Goal: Information Seeking & Learning: Learn about a topic

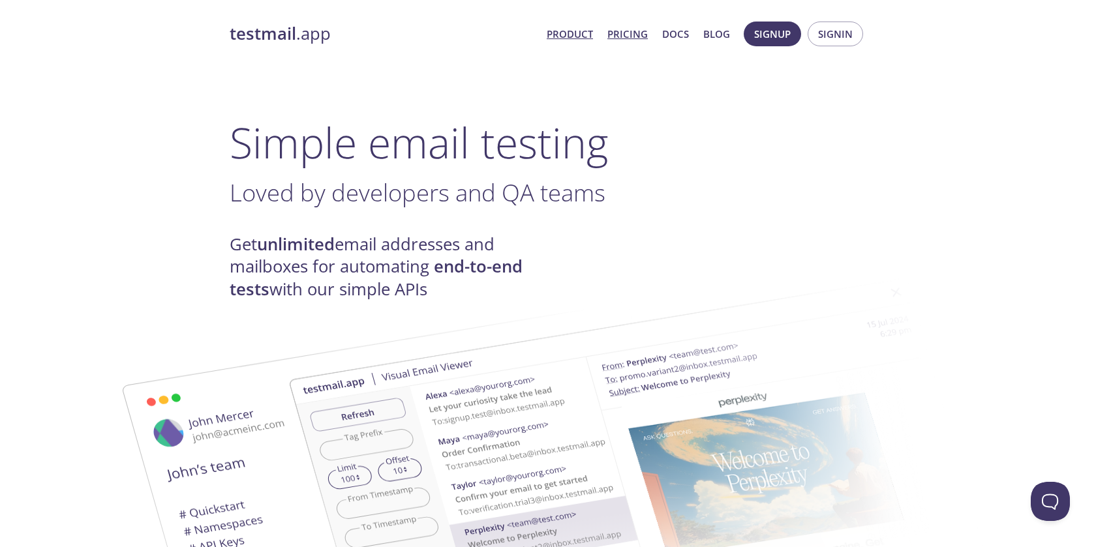
click at [632, 35] on link "Pricing" at bounding box center [627, 33] width 40 height 17
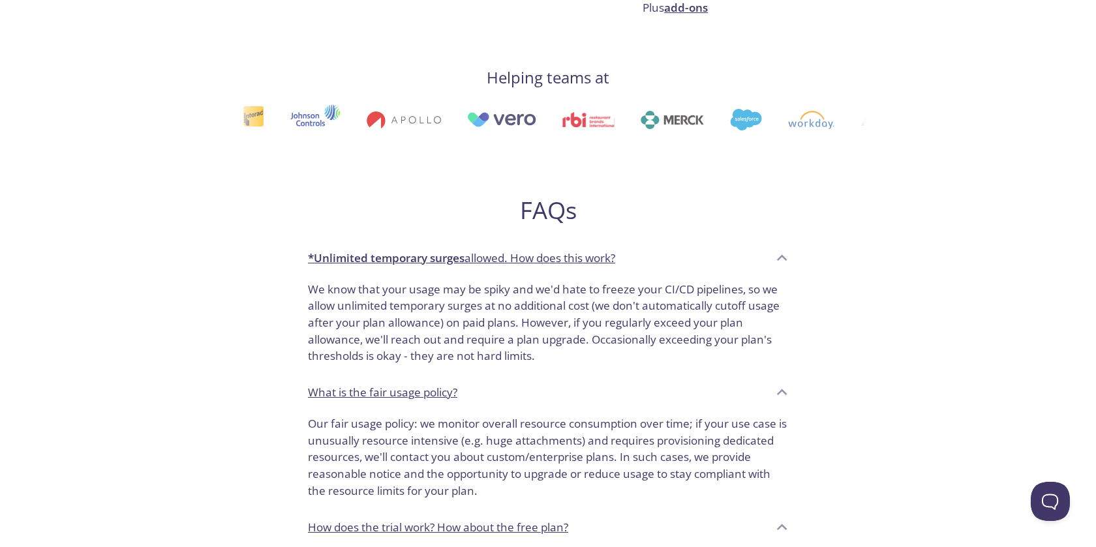
click at [376, 479] on p "Our fair usage policy: we monitor overall resource consumption over time; if yo…" at bounding box center [548, 458] width 480 height 84
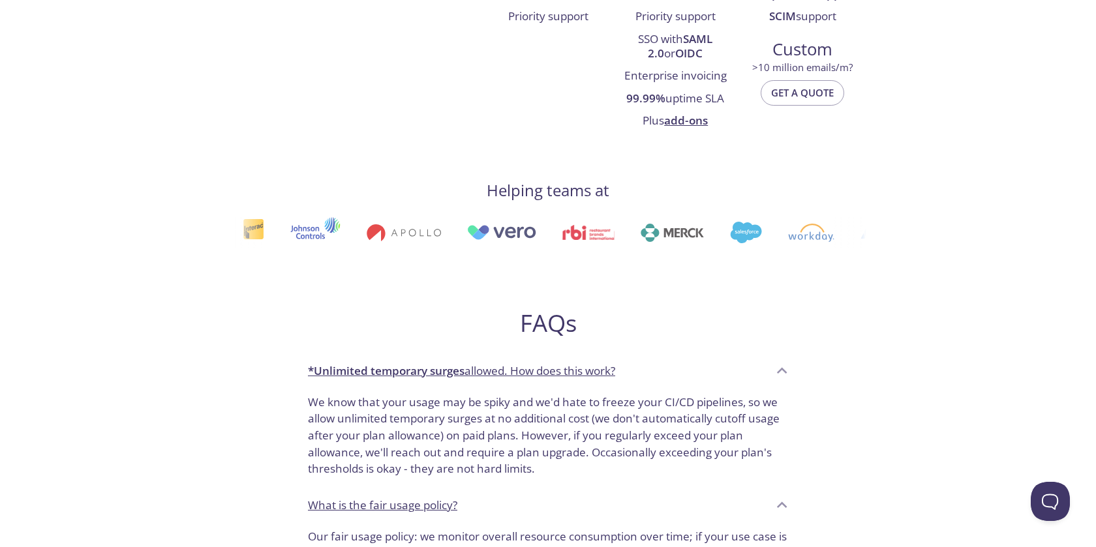
scroll to position [455, 0]
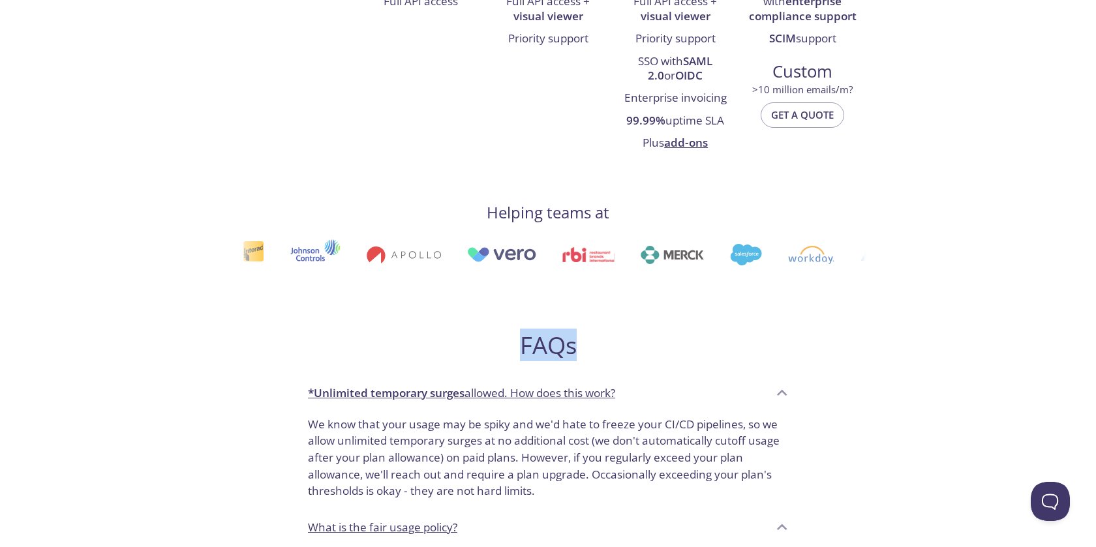
drag, startPoint x: 586, startPoint y: 346, endPoint x: 356, endPoint y: 355, distance: 229.8
click at [389, 349] on h2 "FAQs" at bounding box center [547, 345] width 501 height 29
click at [356, 355] on h2 "FAQs" at bounding box center [547, 345] width 501 height 29
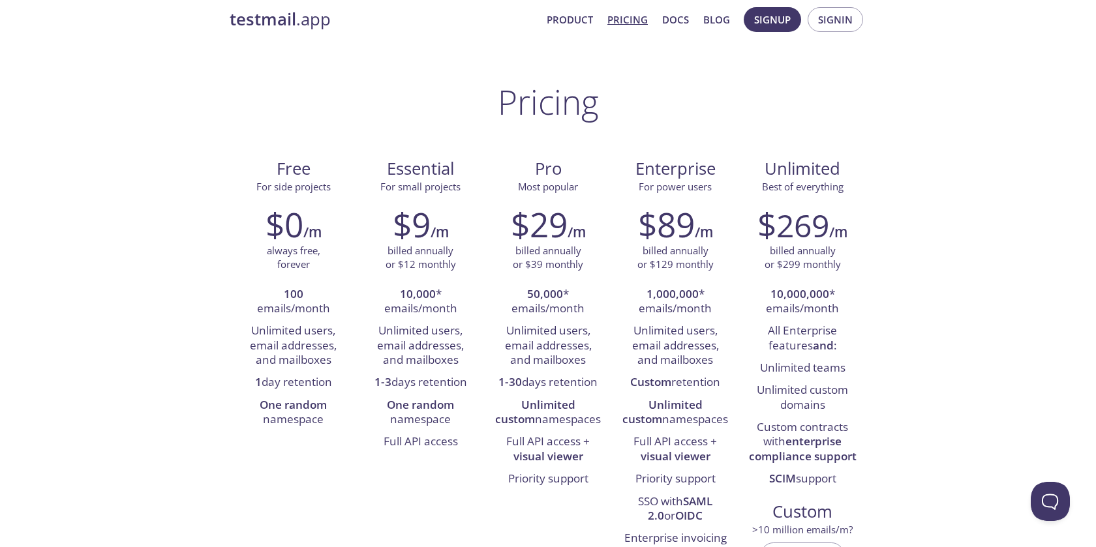
scroll to position [0, 0]
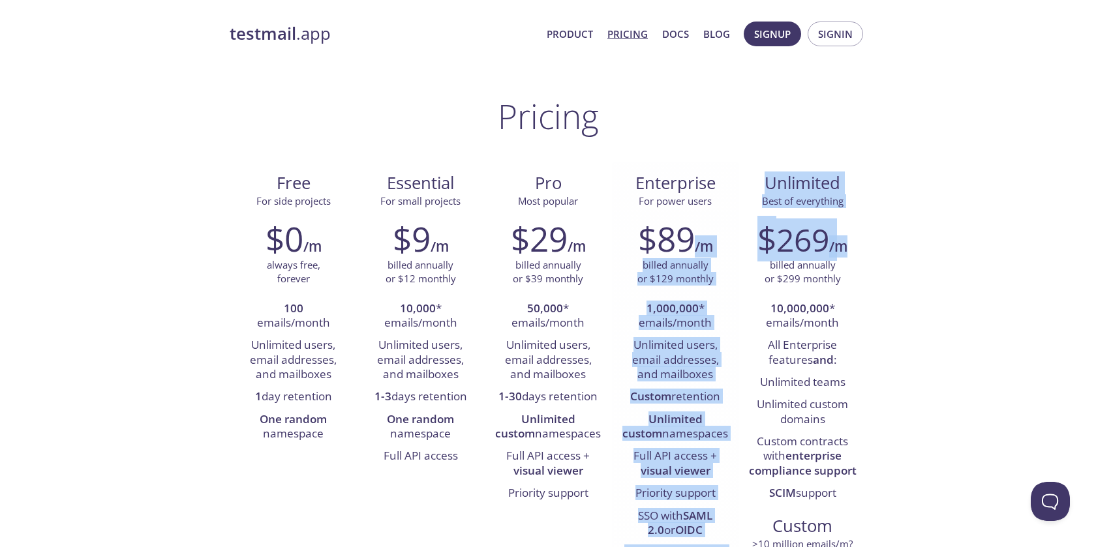
drag, startPoint x: 873, startPoint y: 245, endPoint x: 682, endPoint y: 226, distance: 191.4
click at [682, 226] on h2 "$89" at bounding box center [666, 238] width 57 height 39
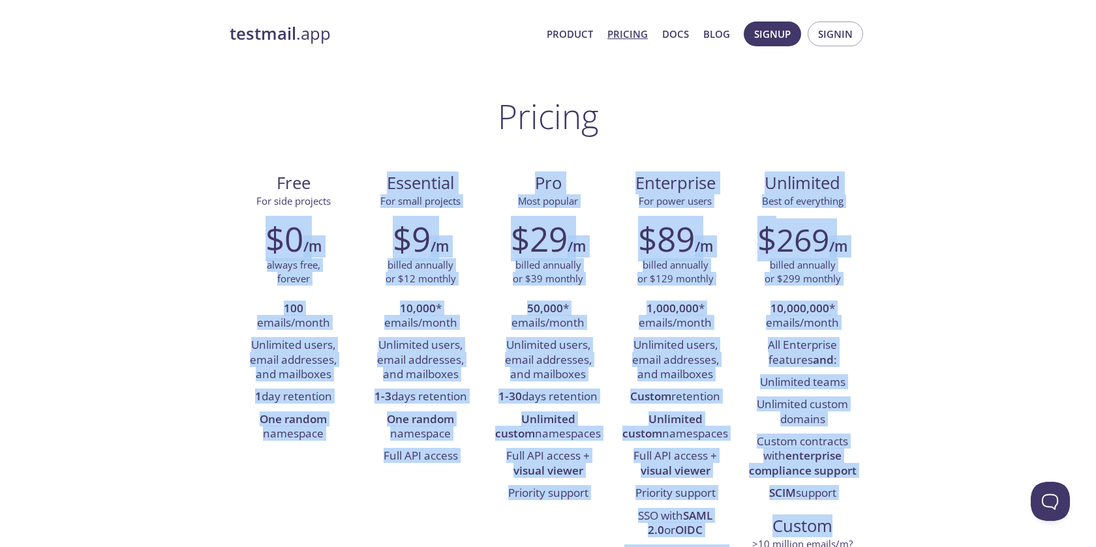
drag, startPoint x: 265, startPoint y: 239, endPoint x: 875, endPoint y: 533, distance: 676.8
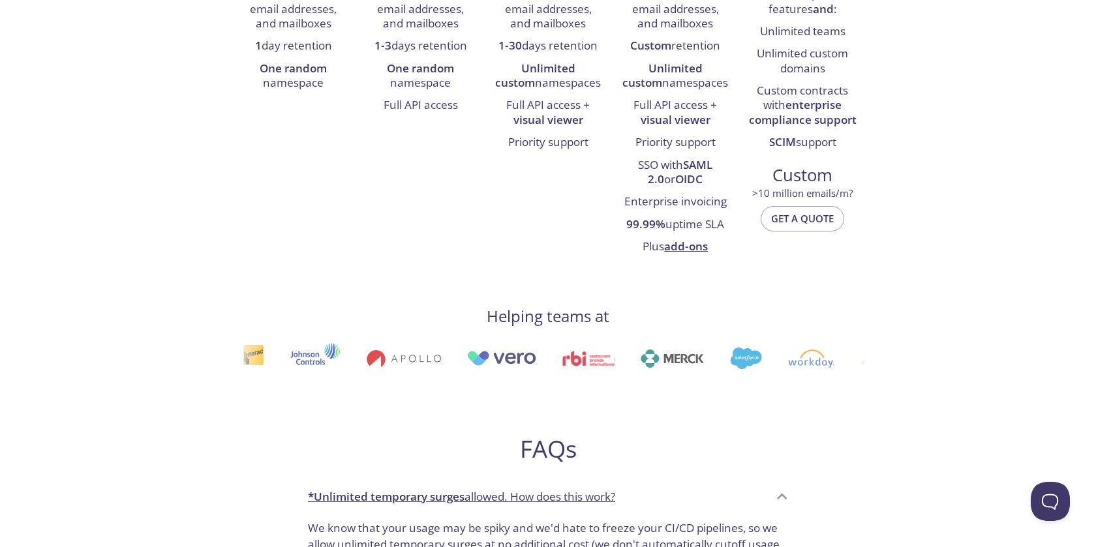
scroll to position [374, 0]
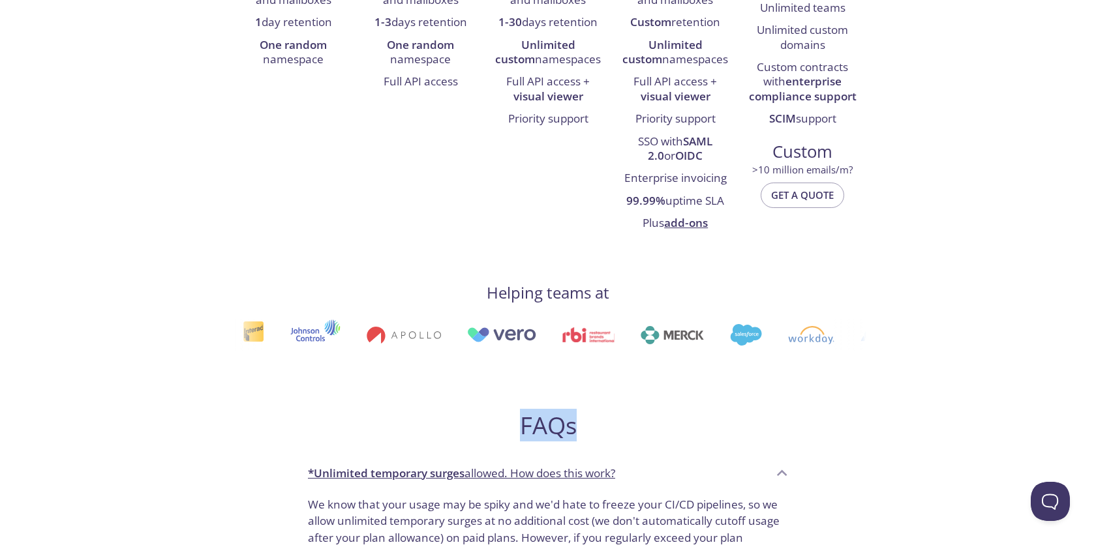
drag, startPoint x: 584, startPoint y: 432, endPoint x: 471, endPoint y: 432, distance: 112.8
click at [472, 432] on h2 "FAQs" at bounding box center [547, 425] width 501 height 29
click at [471, 432] on h2 "FAQs" at bounding box center [547, 425] width 501 height 29
drag, startPoint x: 502, startPoint y: 423, endPoint x: 730, endPoint y: 444, distance: 228.6
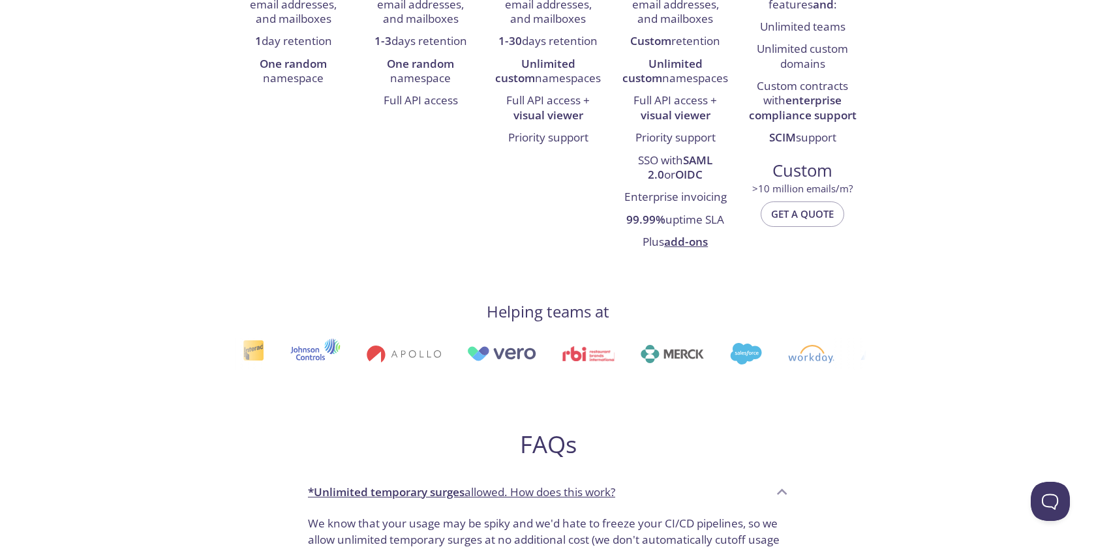
scroll to position [351, 0]
